Goal: Transaction & Acquisition: Obtain resource

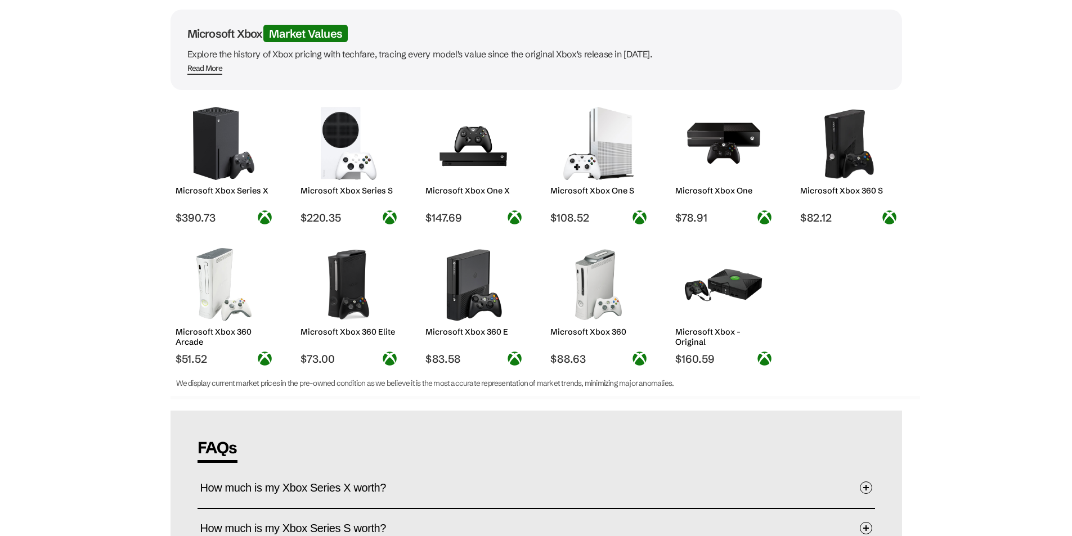
scroll to position [113, 0]
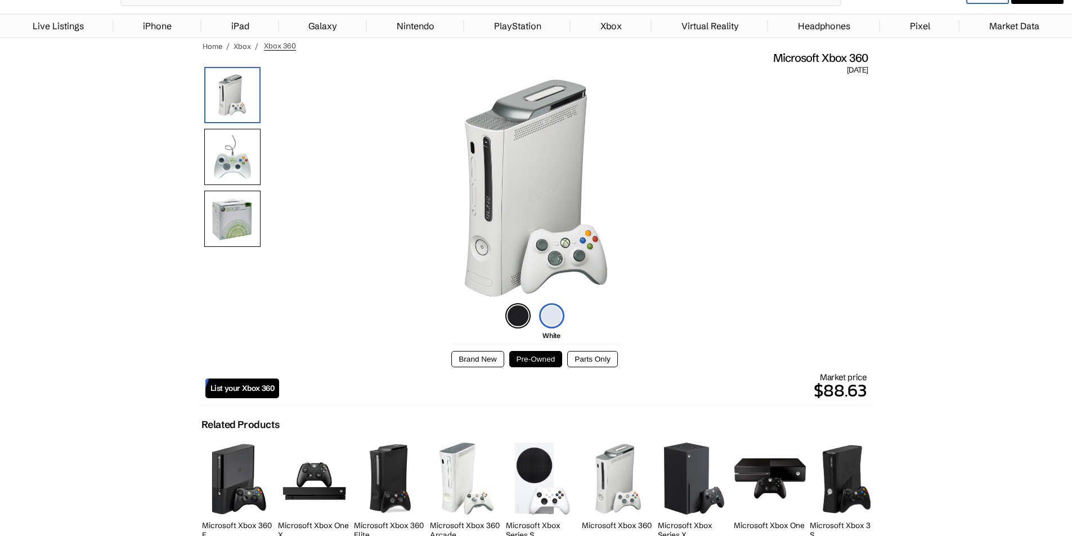
scroll to position [113, 0]
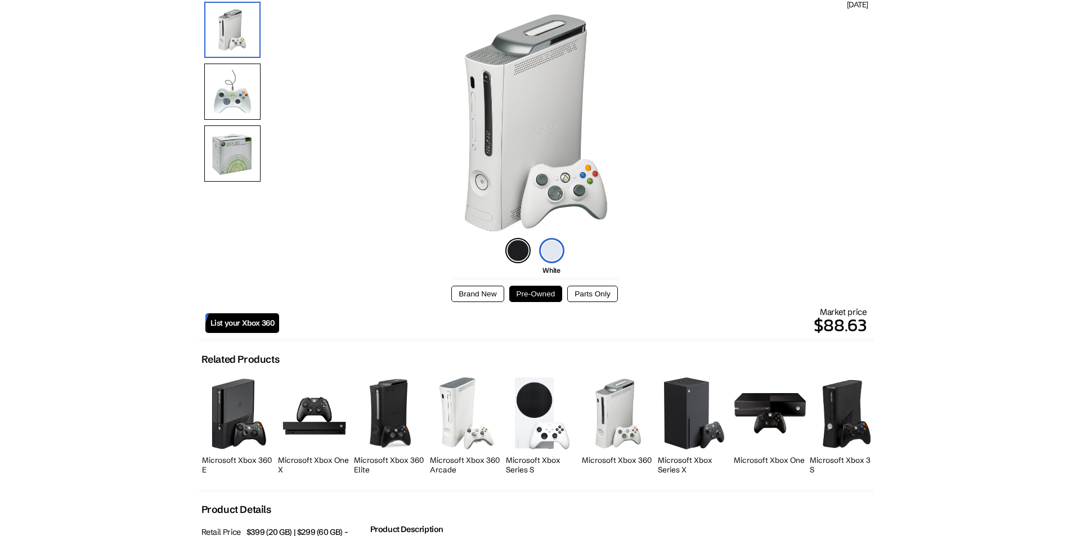
click at [546, 256] on img at bounding box center [551, 250] width 25 height 25
click at [608, 296] on button "Parts Only" at bounding box center [592, 294] width 50 height 16
click at [547, 297] on button "Pre-Owned" at bounding box center [535, 294] width 53 height 16
click at [477, 284] on div "Brand New Pre-Owned Parts Only" at bounding box center [535, 289] width 169 height 25
click at [482, 291] on button "Brand New" at bounding box center [477, 294] width 52 height 16
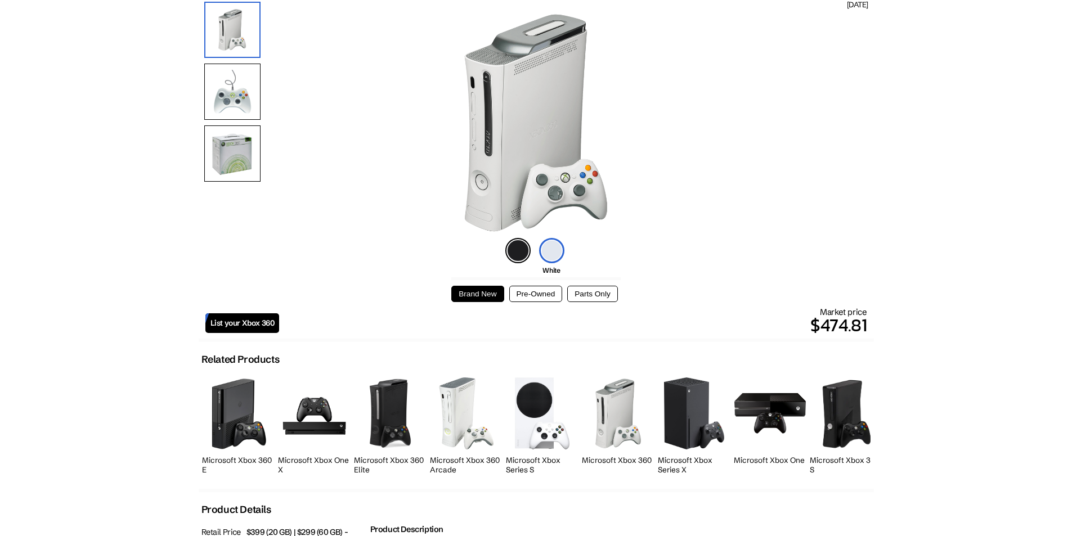
click at [541, 289] on button "Pre-Owned" at bounding box center [535, 294] width 53 height 16
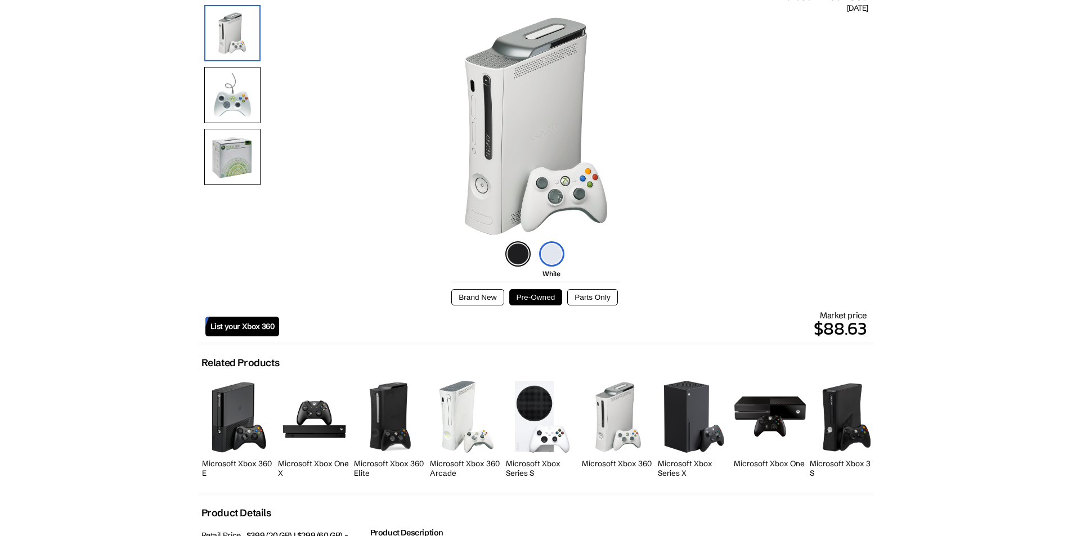
scroll to position [0, 0]
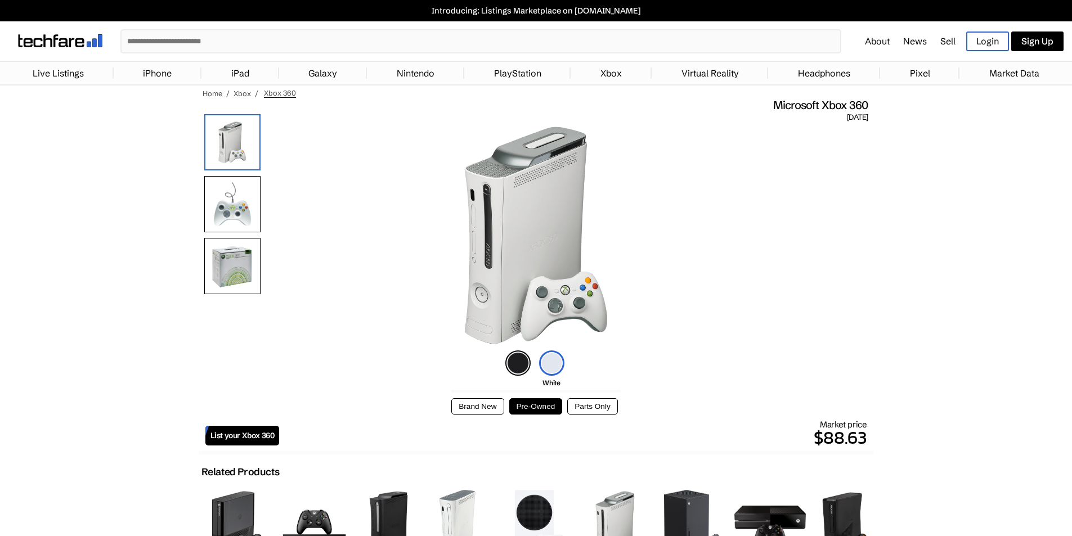
click at [245, 265] on img at bounding box center [232, 266] width 56 height 56
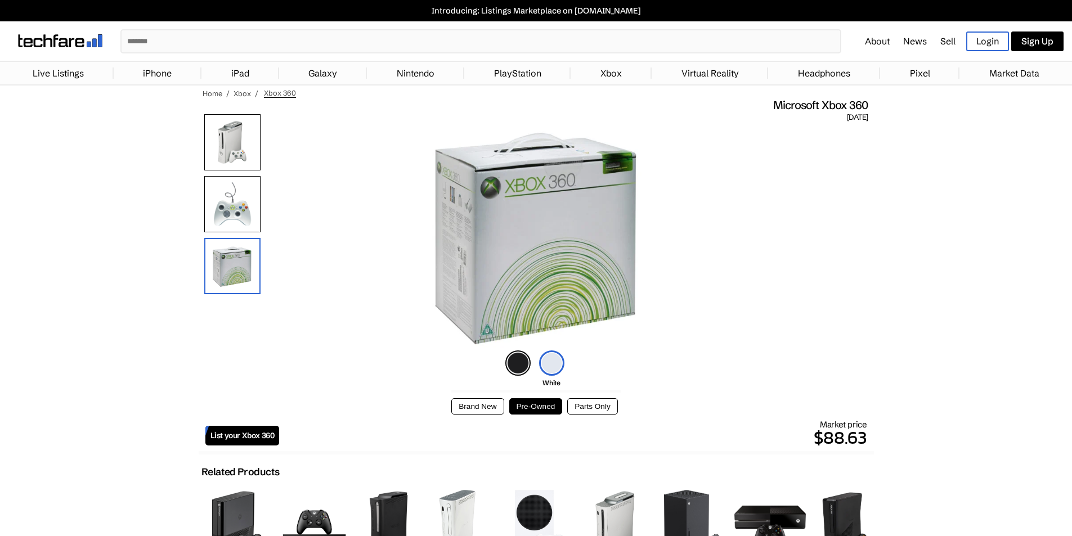
click at [245, 208] on img at bounding box center [232, 204] width 56 height 56
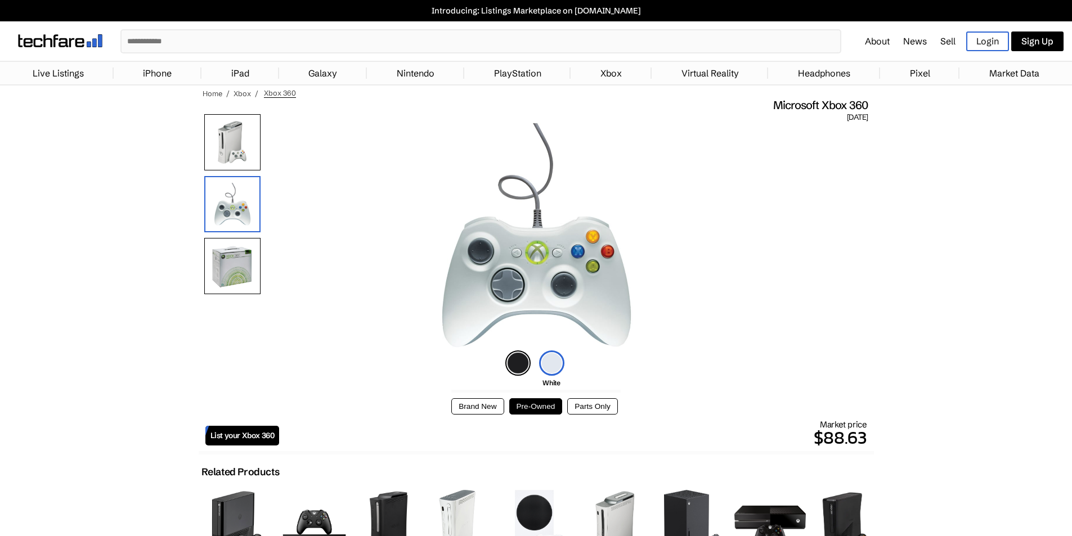
click at [243, 158] on img at bounding box center [232, 142] width 56 height 56
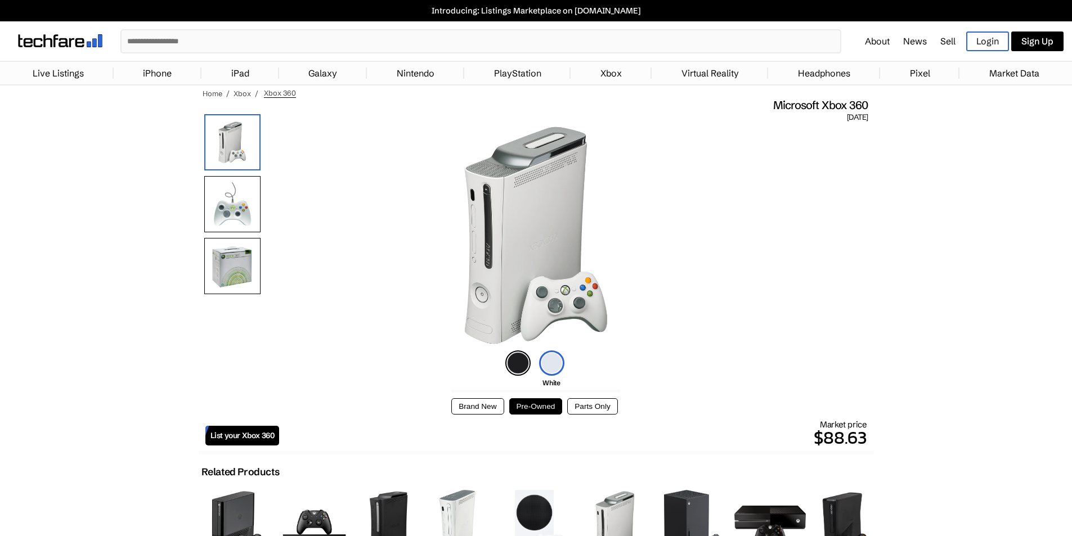
click at [248, 205] on img at bounding box center [232, 204] width 56 height 56
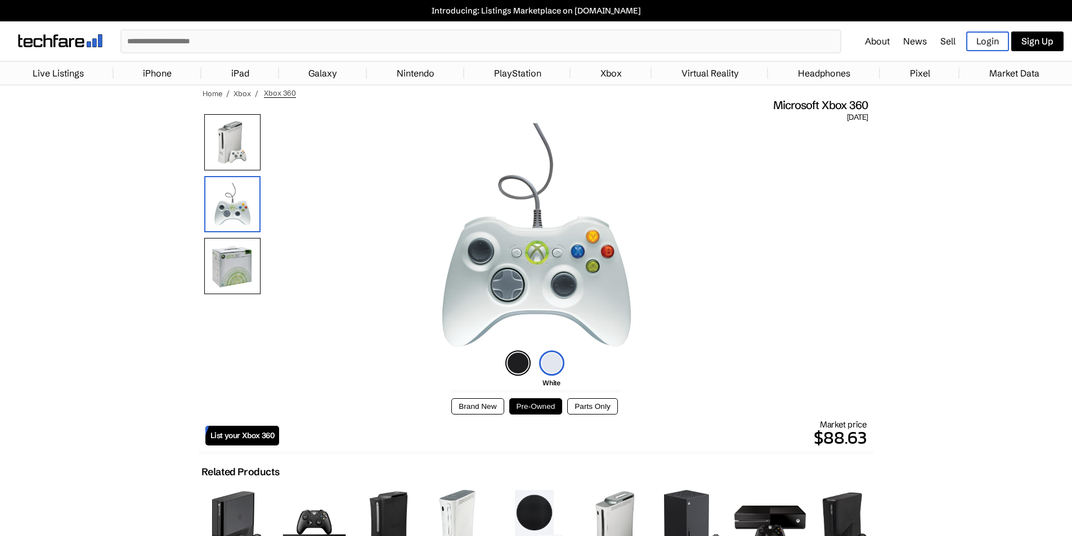
click at [250, 153] on img at bounding box center [232, 142] width 56 height 56
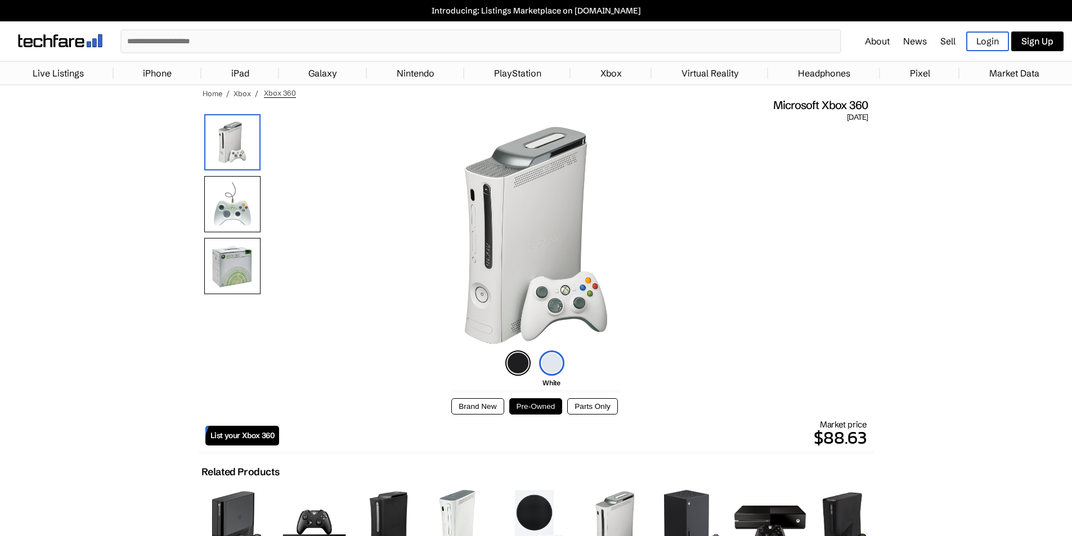
click at [243, 209] on img at bounding box center [232, 204] width 56 height 56
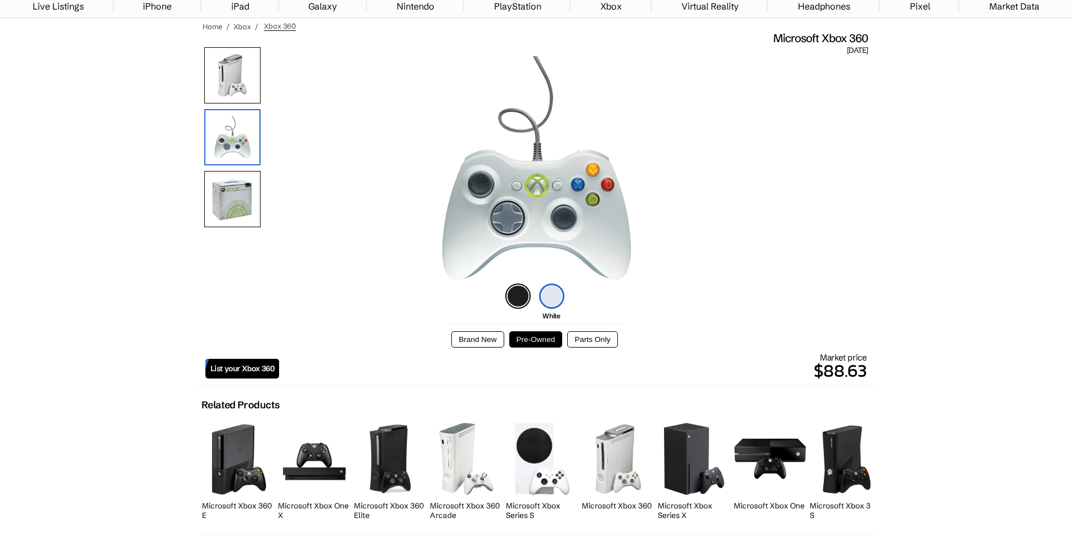
scroll to position [61, 0]
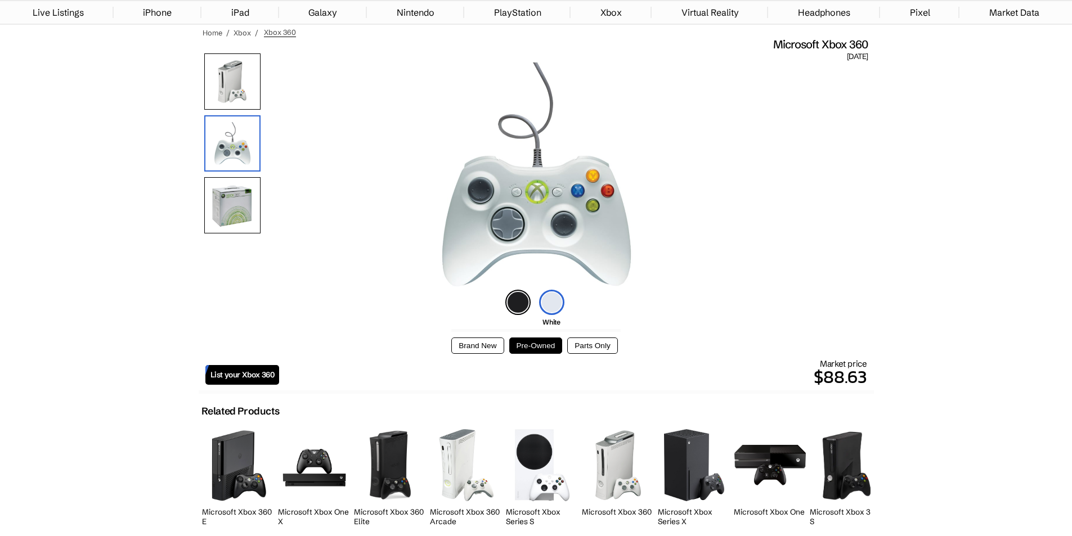
click at [261, 370] on span "List your Xbox 360" at bounding box center [242, 375] width 64 height 10
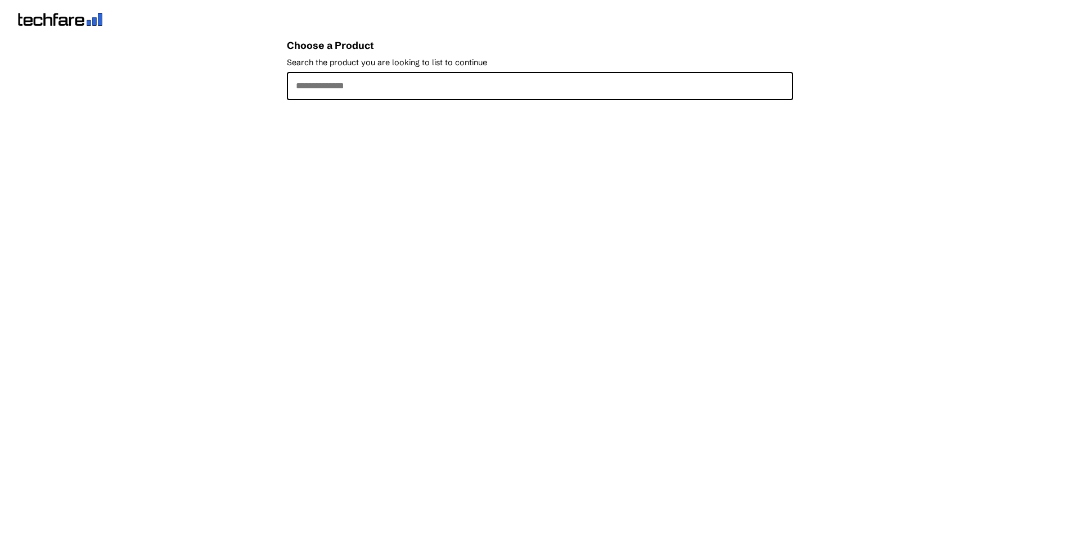
click at [456, 90] on input "Search the product you are looking to list to continue" at bounding box center [540, 86] width 506 height 28
click at [456, 94] on input "Search the product you are looking to list to continue" at bounding box center [540, 86] width 506 height 28
